Goal: Task Accomplishment & Management: Manage account settings

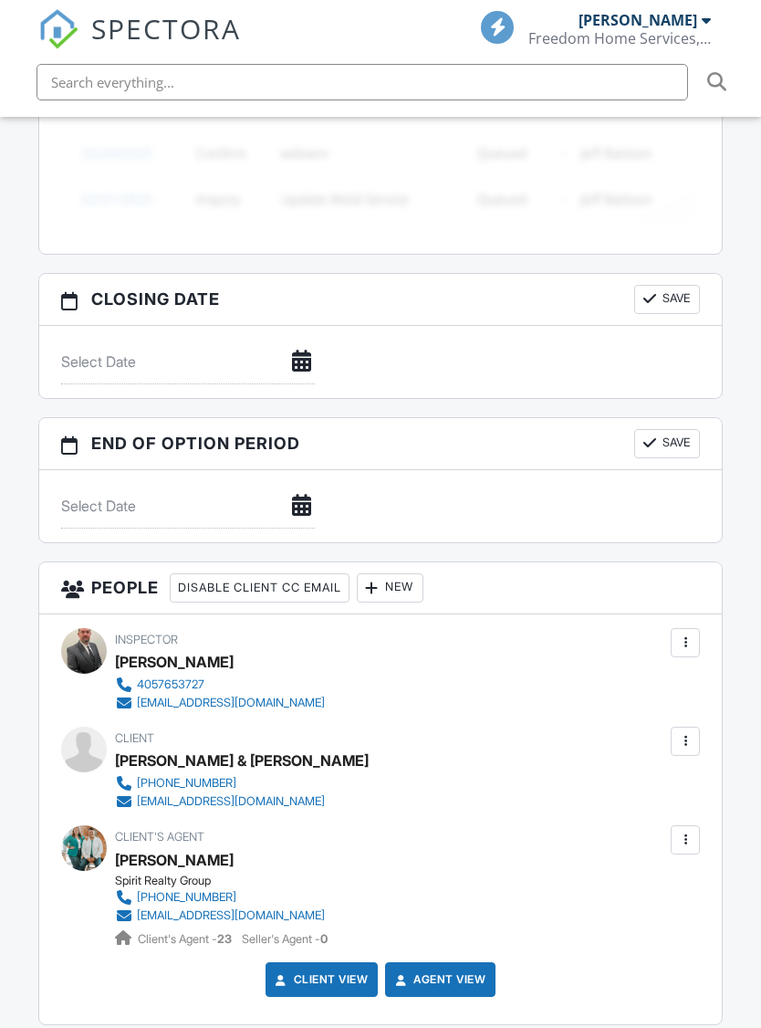
scroll to position [1646, 0]
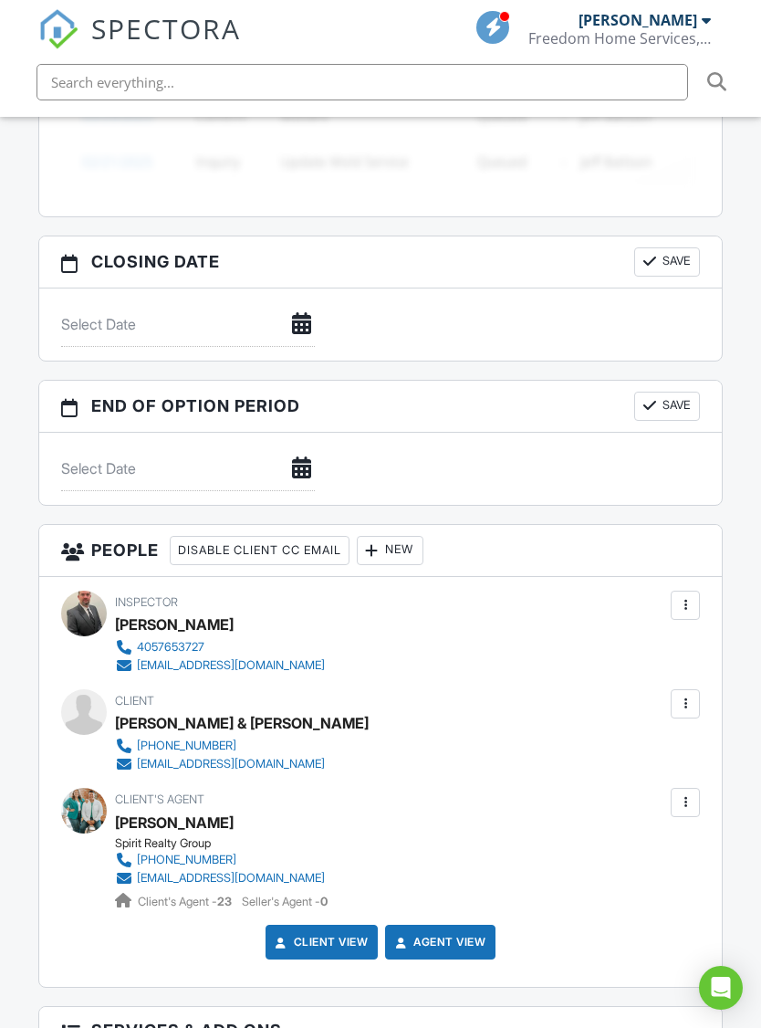
click at [693, 695] on div at bounding box center [685, 704] width 18 height 18
click at [570, 737] on li "Edit" at bounding box center [588, 760] width 204 height 46
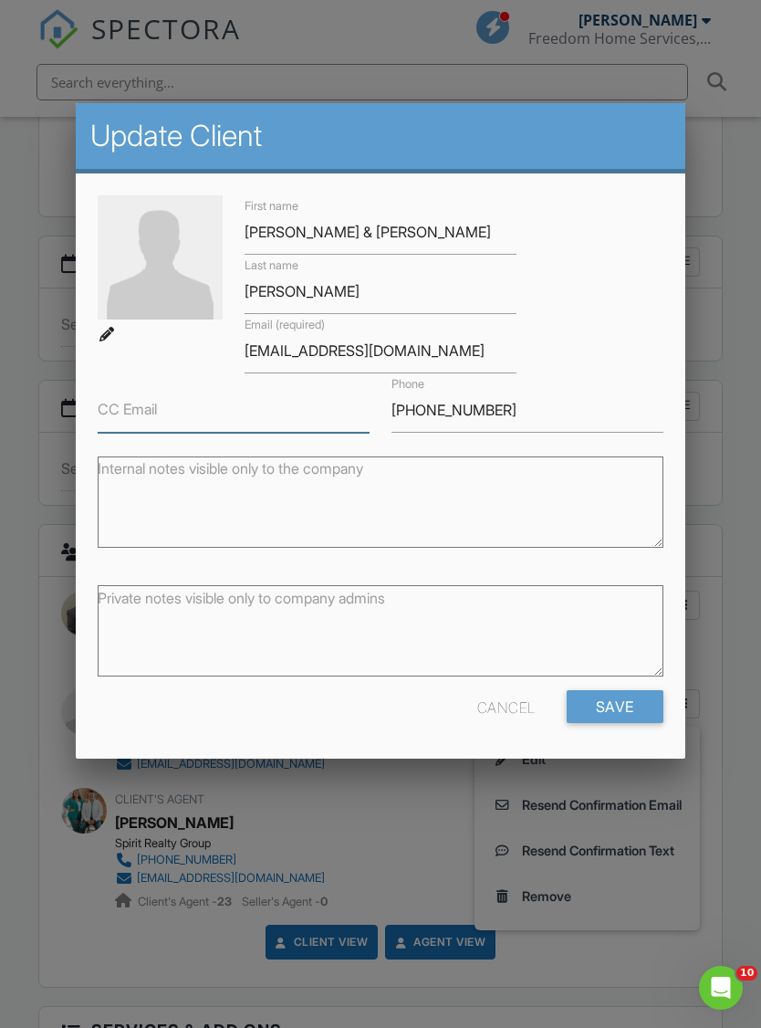
click at [217, 408] on input "CC Email" at bounding box center [234, 410] width 272 height 45
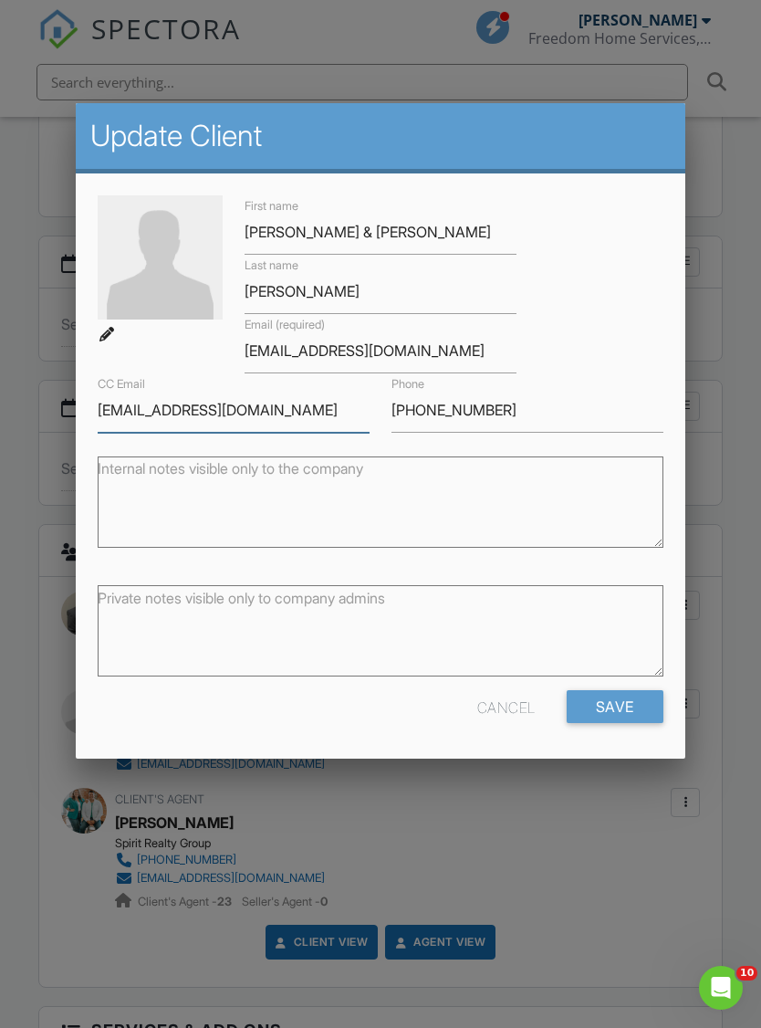
type input "[EMAIL_ADDRESS][DOMAIN_NAME]"
click at [614, 708] on input "Save" at bounding box center [615, 706] width 97 height 33
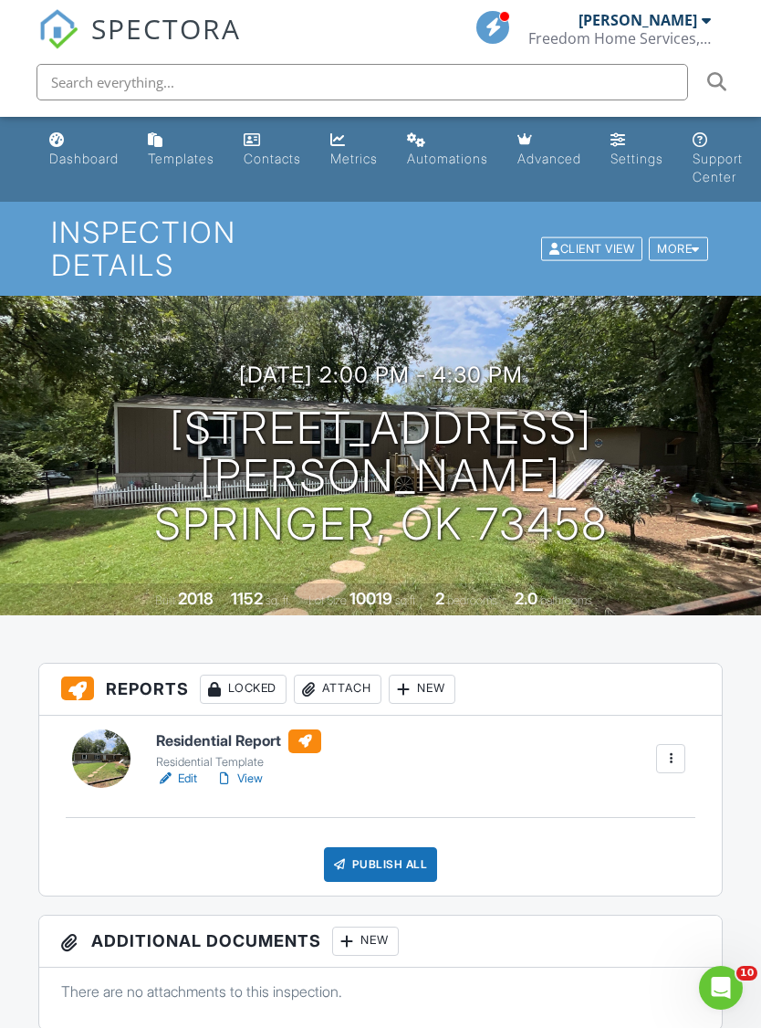
click at [98, 160] on div "Dashboard" at bounding box center [83, 159] width 69 height 16
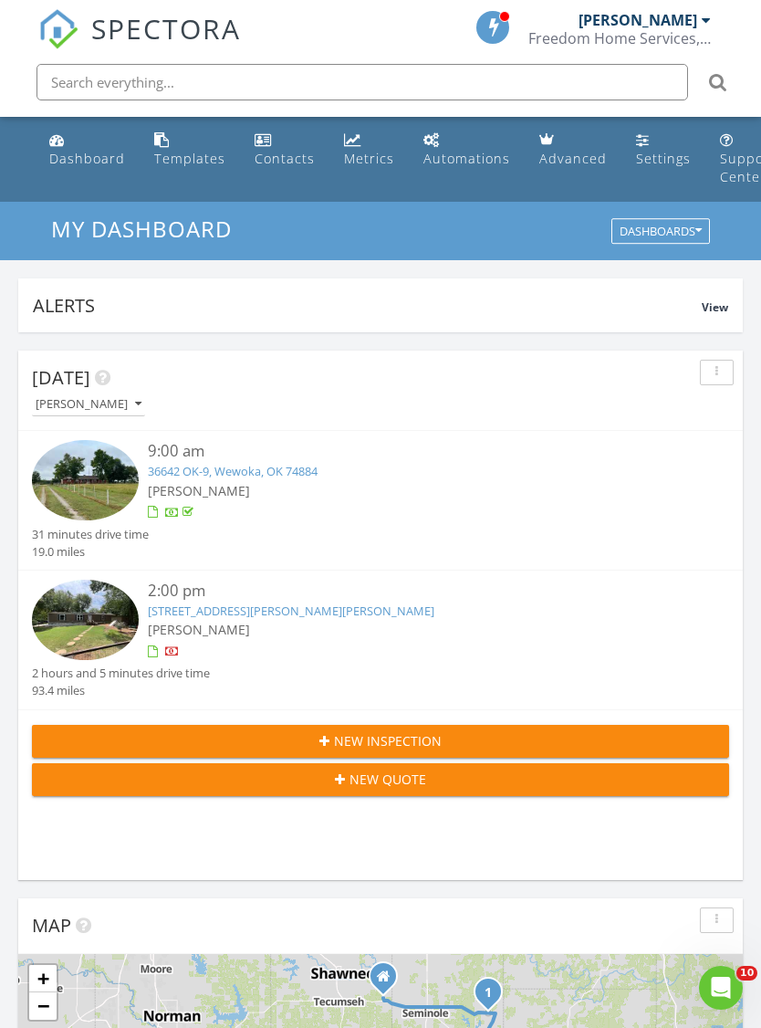
click at [185, 613] on link "705 Butler St, Springer, OK 73458" at bounding box center [291, 610] width 287 height 16
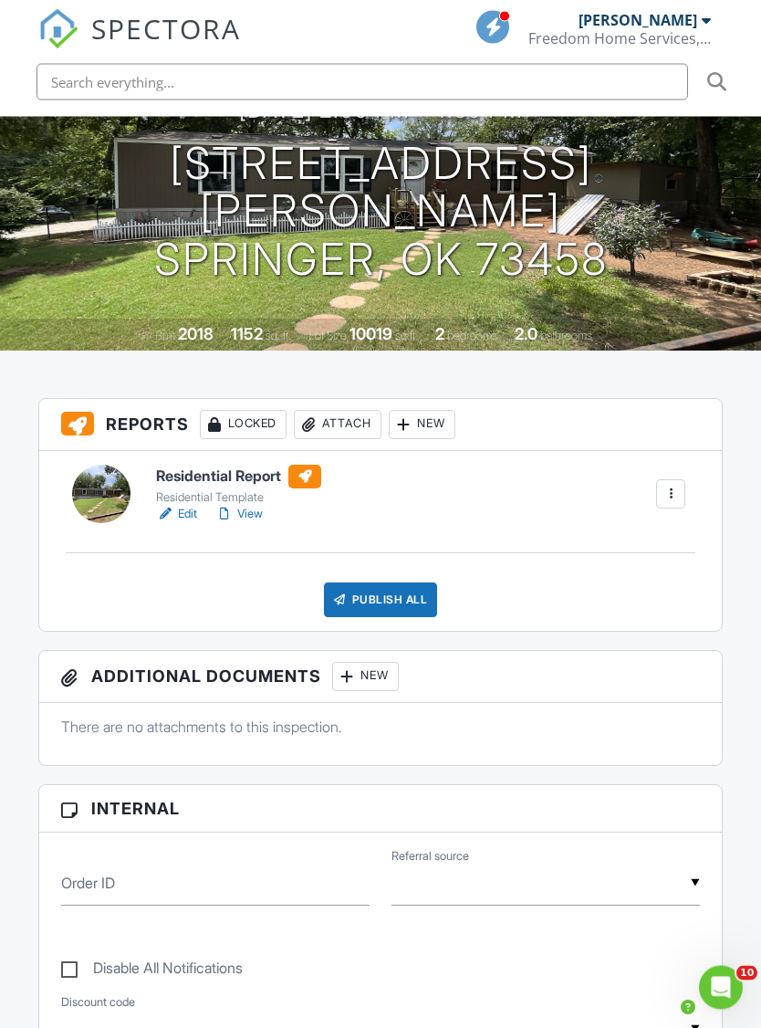
scroll to position [235, 0]
